Goal: Find specific page/section: Find specific page/section

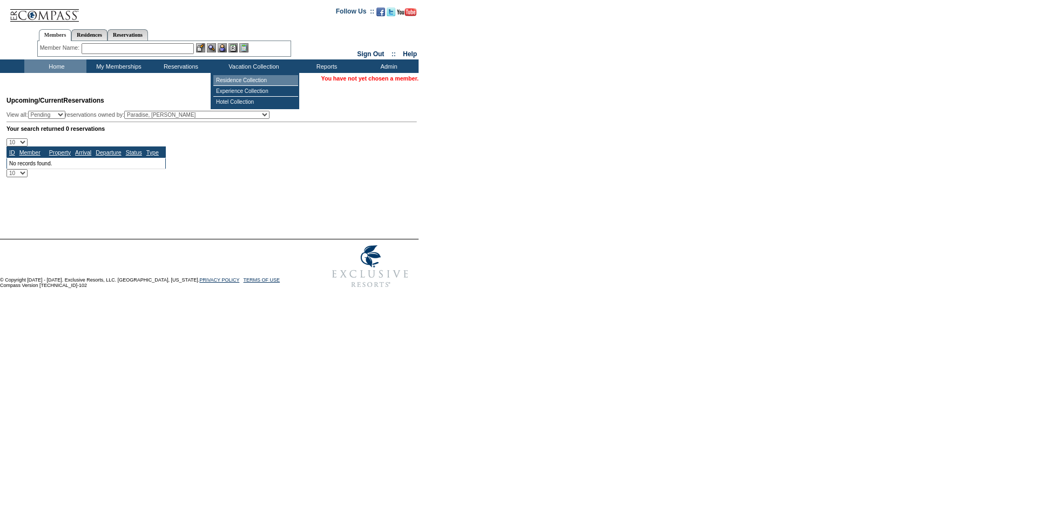
click at [272, 81] on td "Residence Collection" at bounding box center [255, 80] width 85 height 11
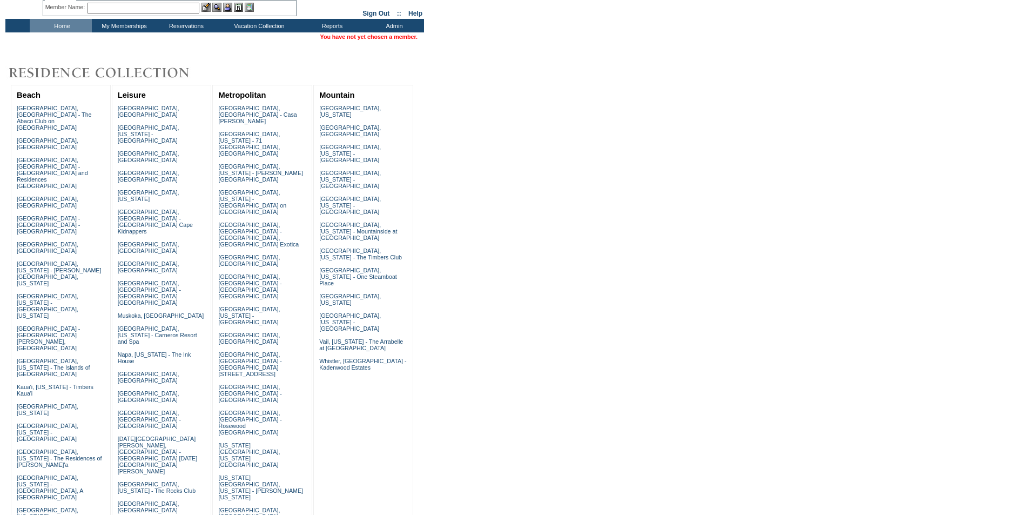
scroll to position [108, 0]
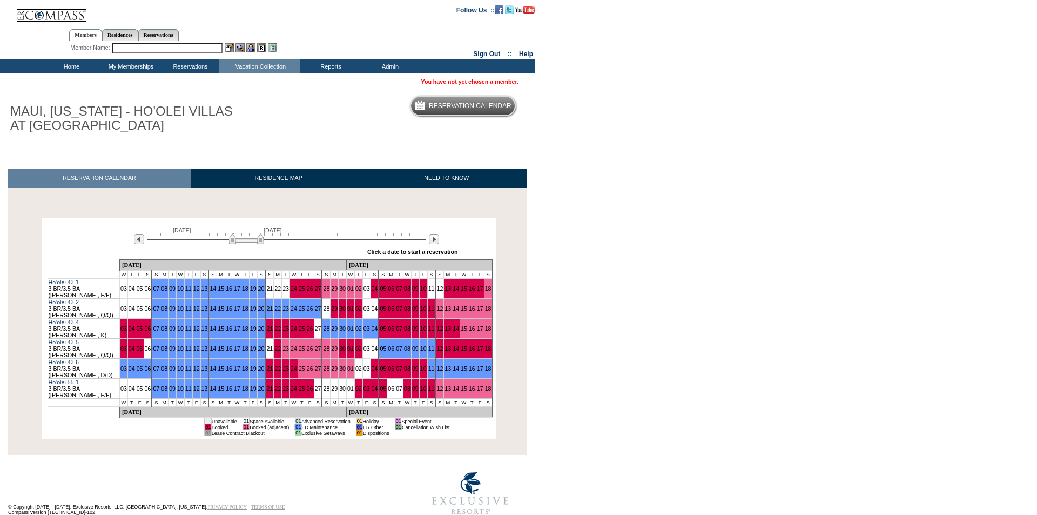
click at [589, 325] on body "Follow Us ::" at bounding box center [518, 257] width 1037 height 515
